Goal: Transaction & Acquisition: Obtain resource

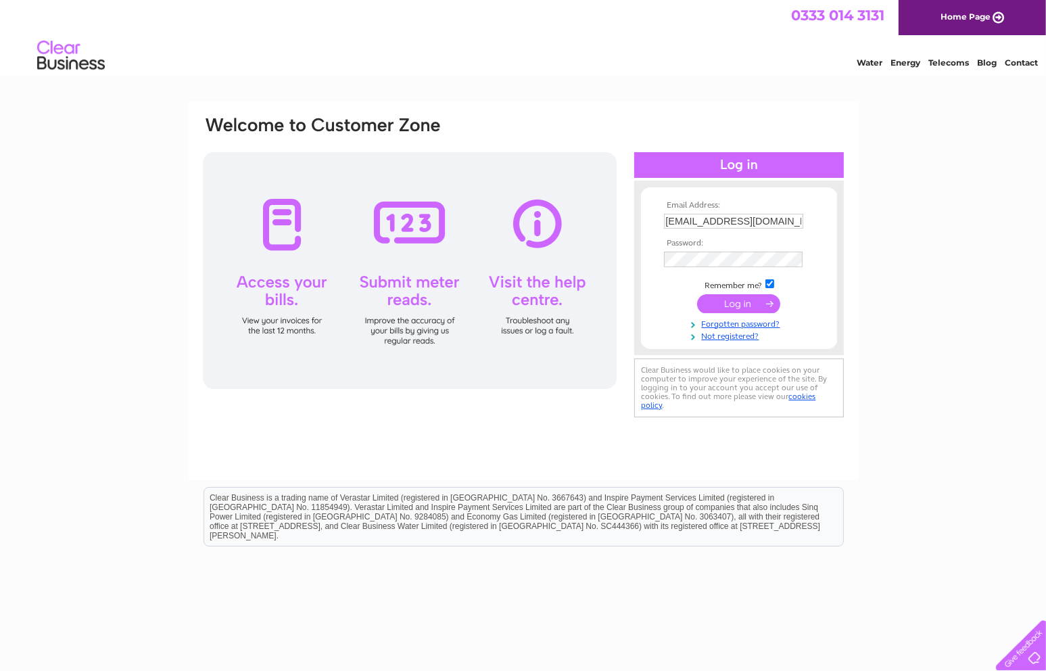
click at [737, 300] on input "submit" at bounding box center [738, 303] width 83 height 19
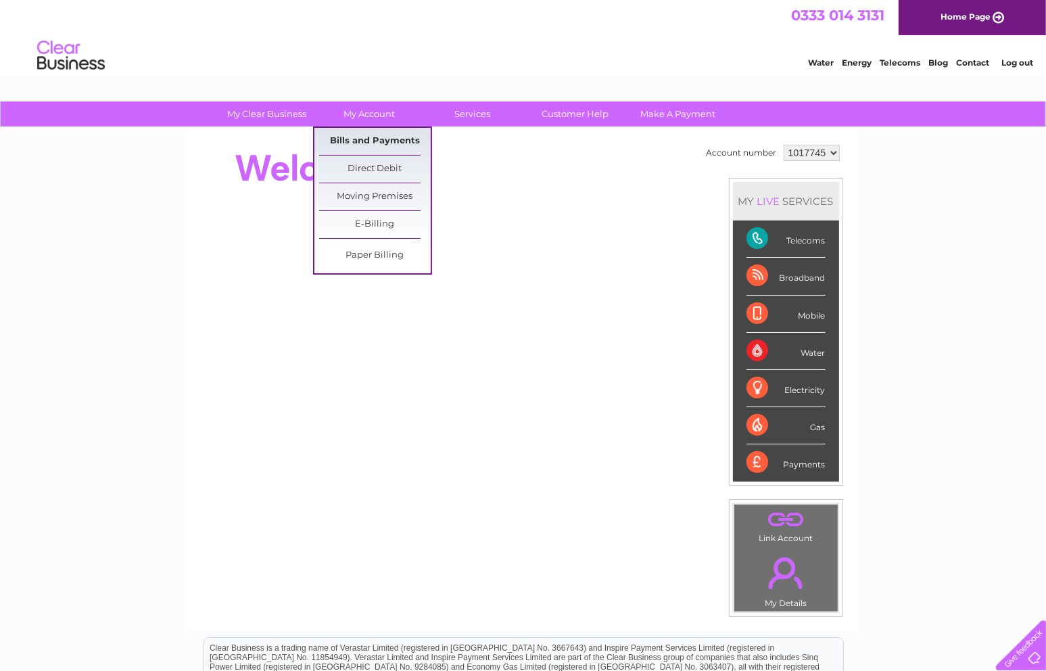
click at [366, 135] on link "Bills and Payments" at bounding box center [375, 141] width 112 height 27
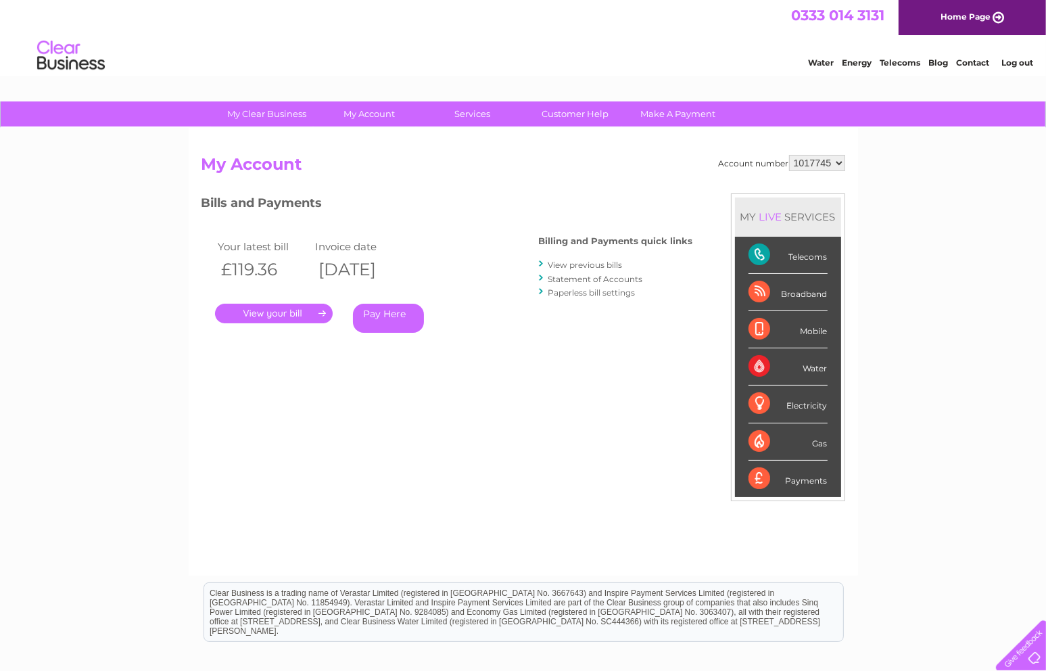
click at [275, 322] on link "." at bounding box center [274, 314] width 118 height 20
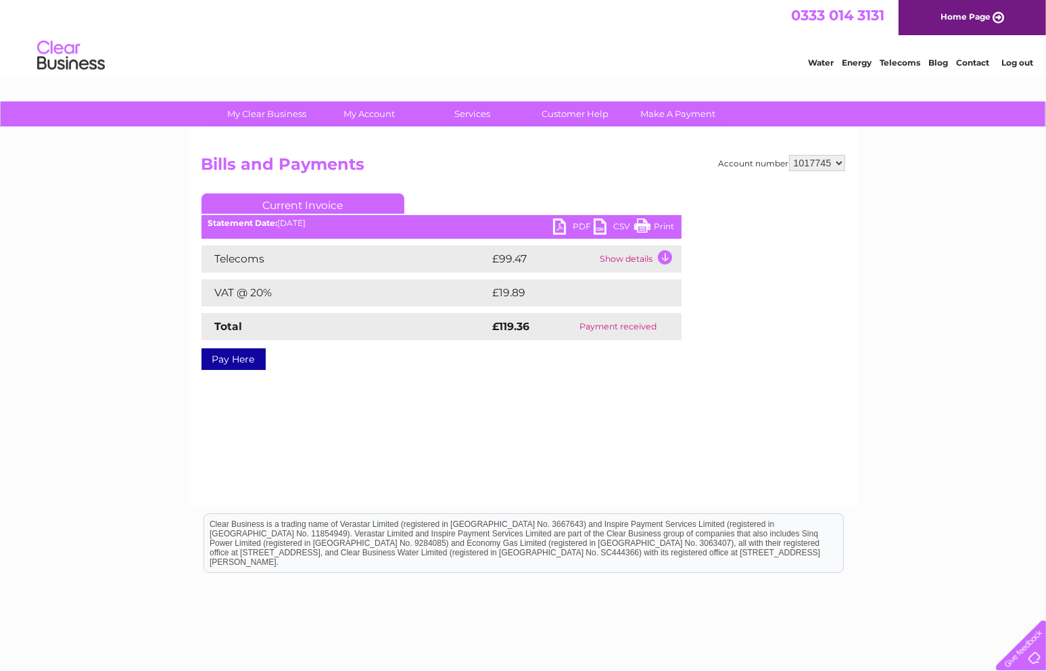
click at [562, 224] on link "PDF" at bounding box center [573, 228] width 41 height 20
